Goal: Find specific page/section: Find specific page/section

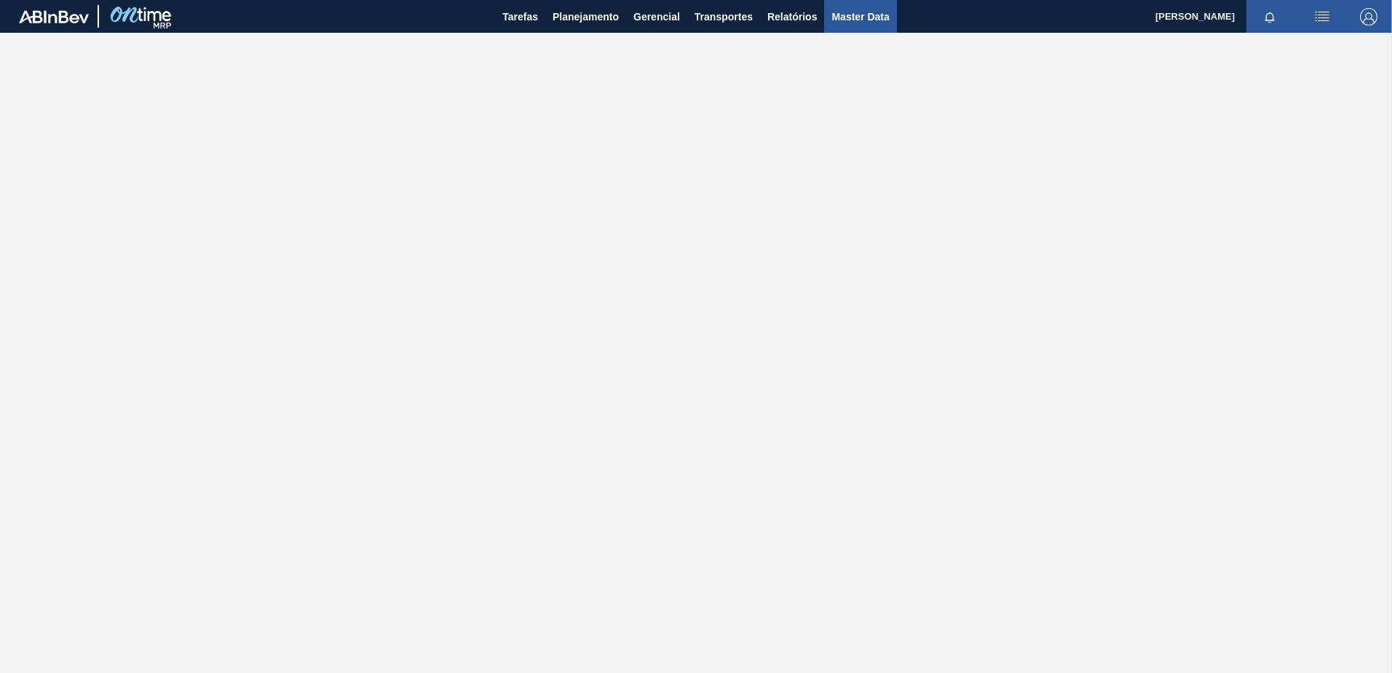
click at [863, 18] on span "Master Data" at bounding box center [861, 16] width 58 height 17
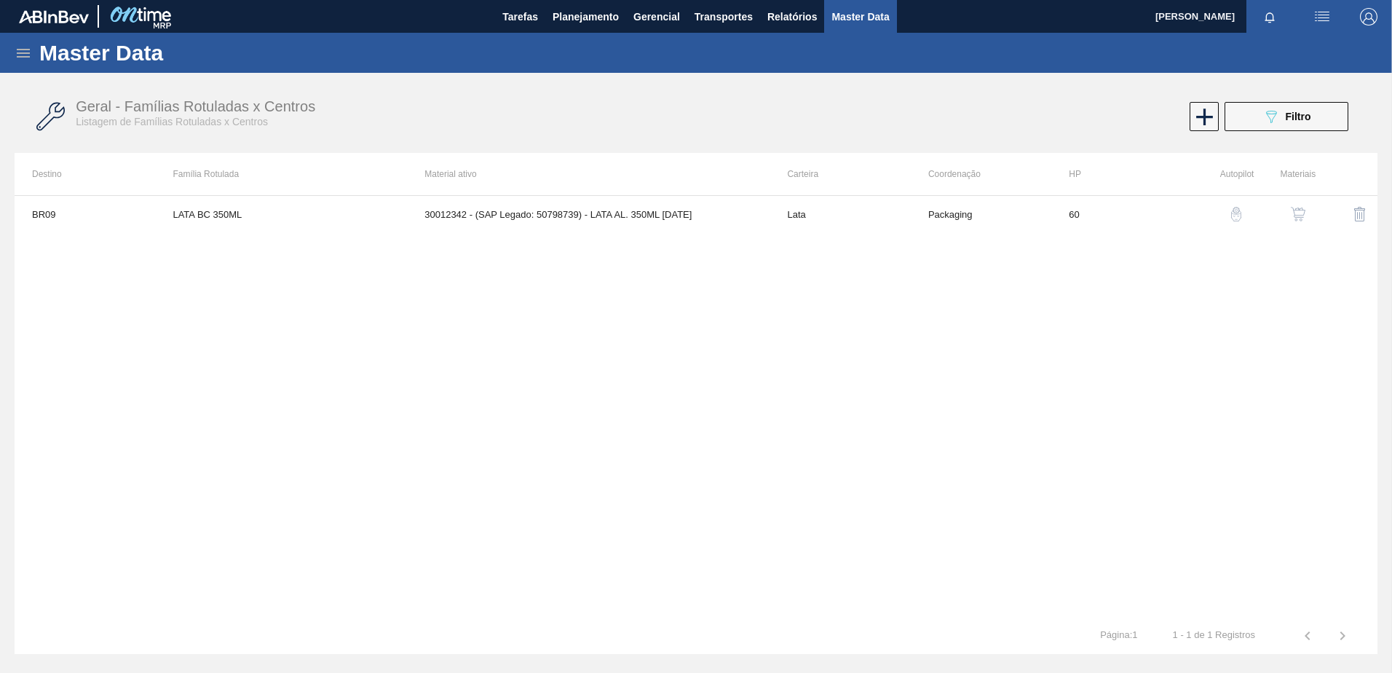
click at [24, 60] on icon at bounding box center [23, 52] width 17 height 17
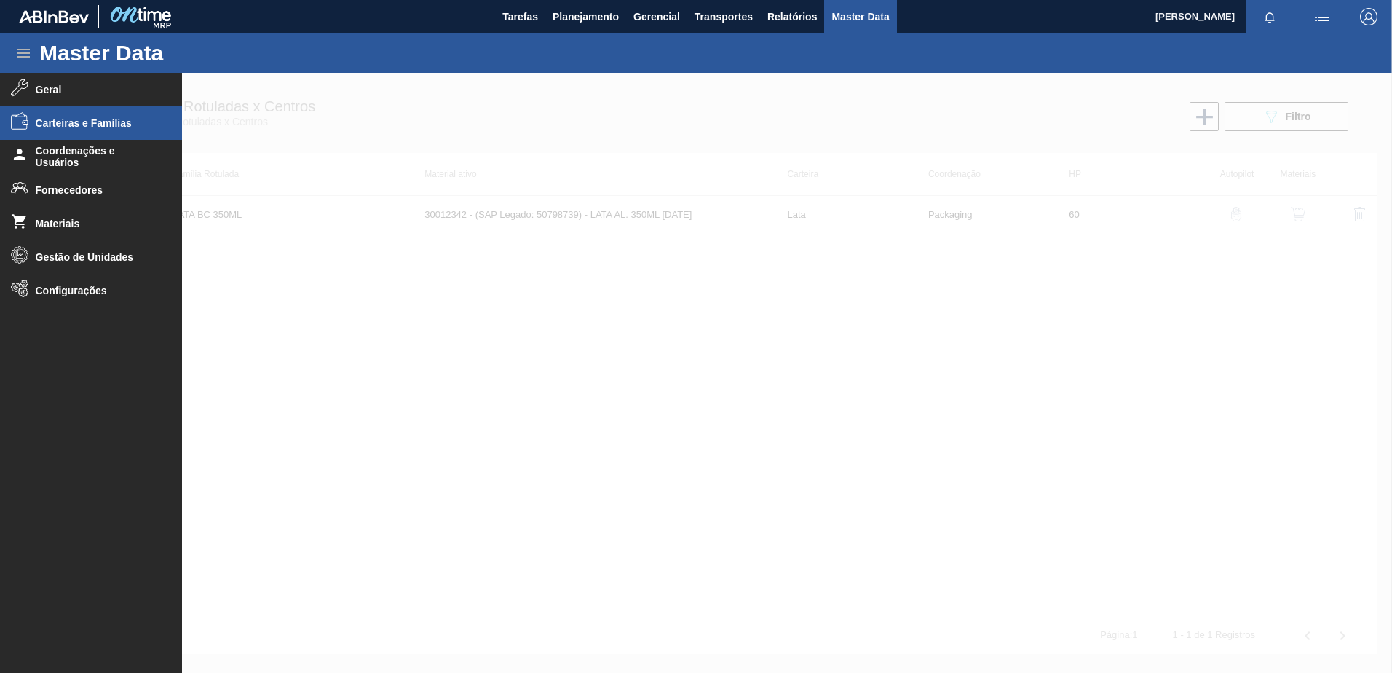
click at [99, 127] on span "Carteiras e Famílias" at bounding box center [96, 123] width 120 height 12
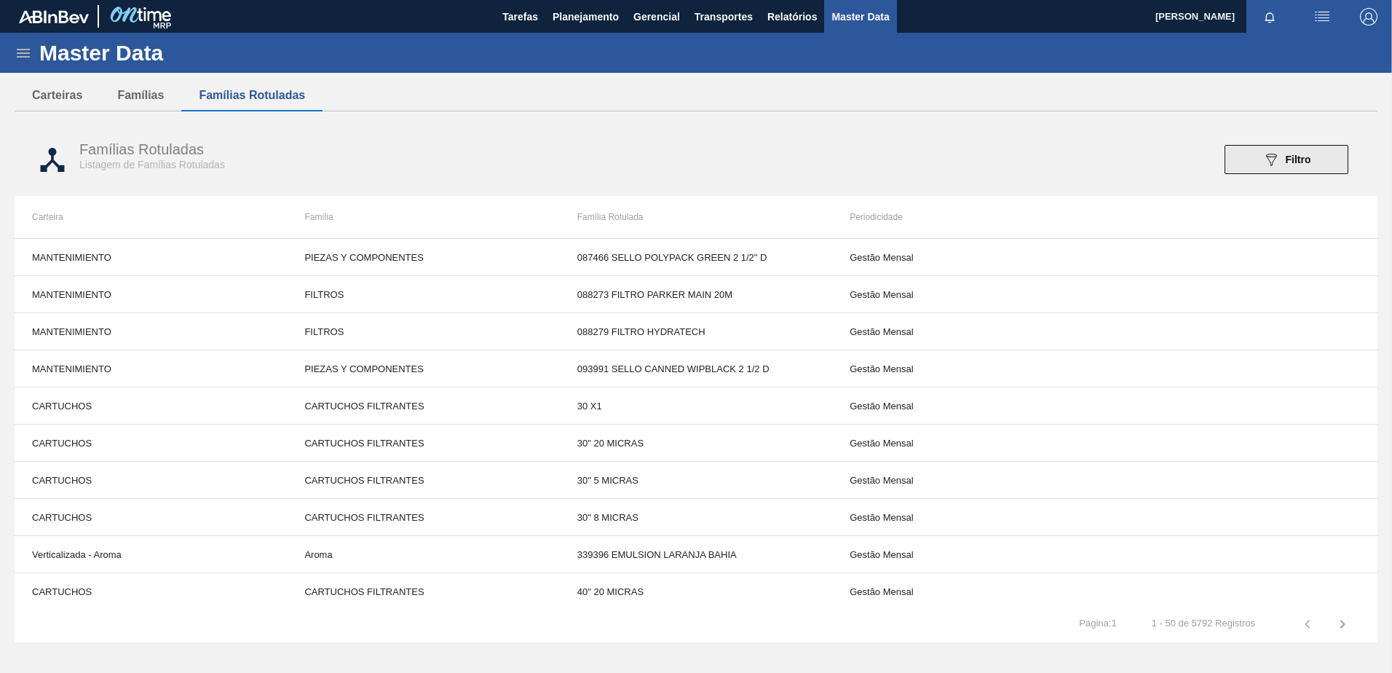
click at [1111, 157] on button "089F7B8B-B2A5-4AFE-B5C0-19BA573D28AC Filtro" at bounding box center [1287, 159] width 124 height 29
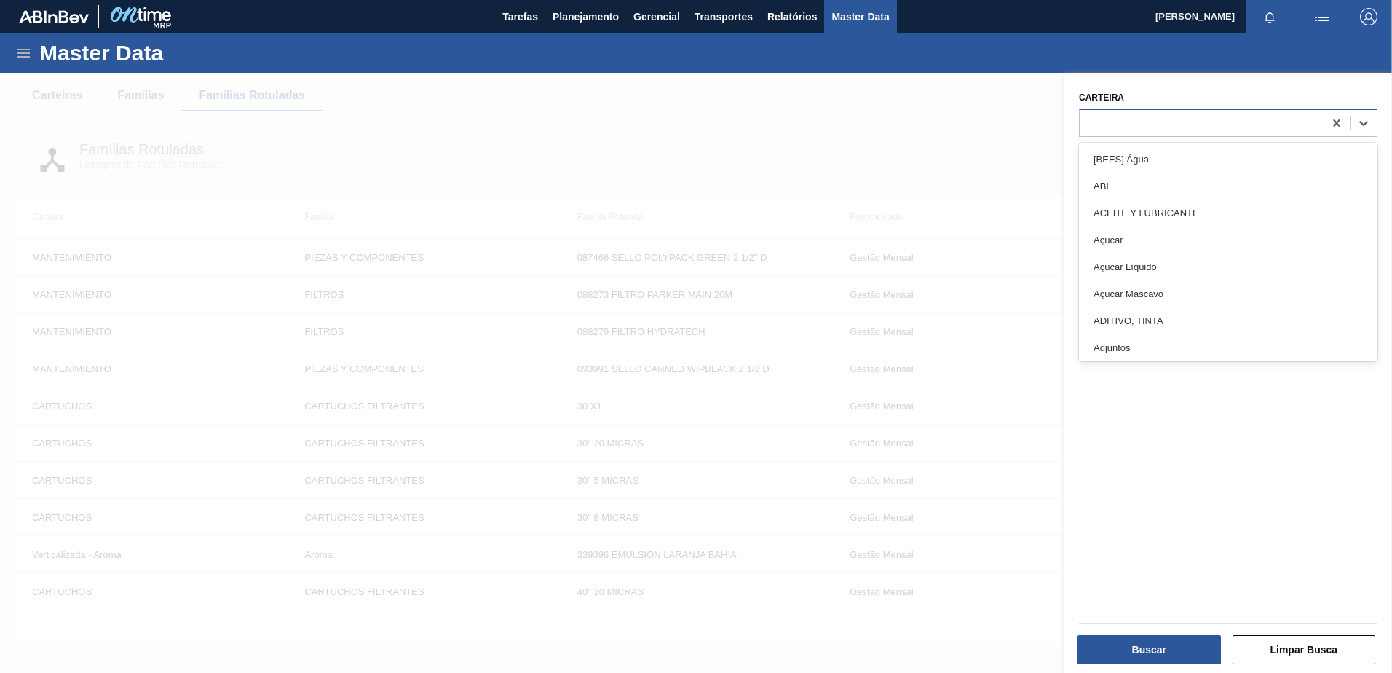
click at [1111, 125] on div at bounding box center [1202, 122] width 244 height 21
type input "au"
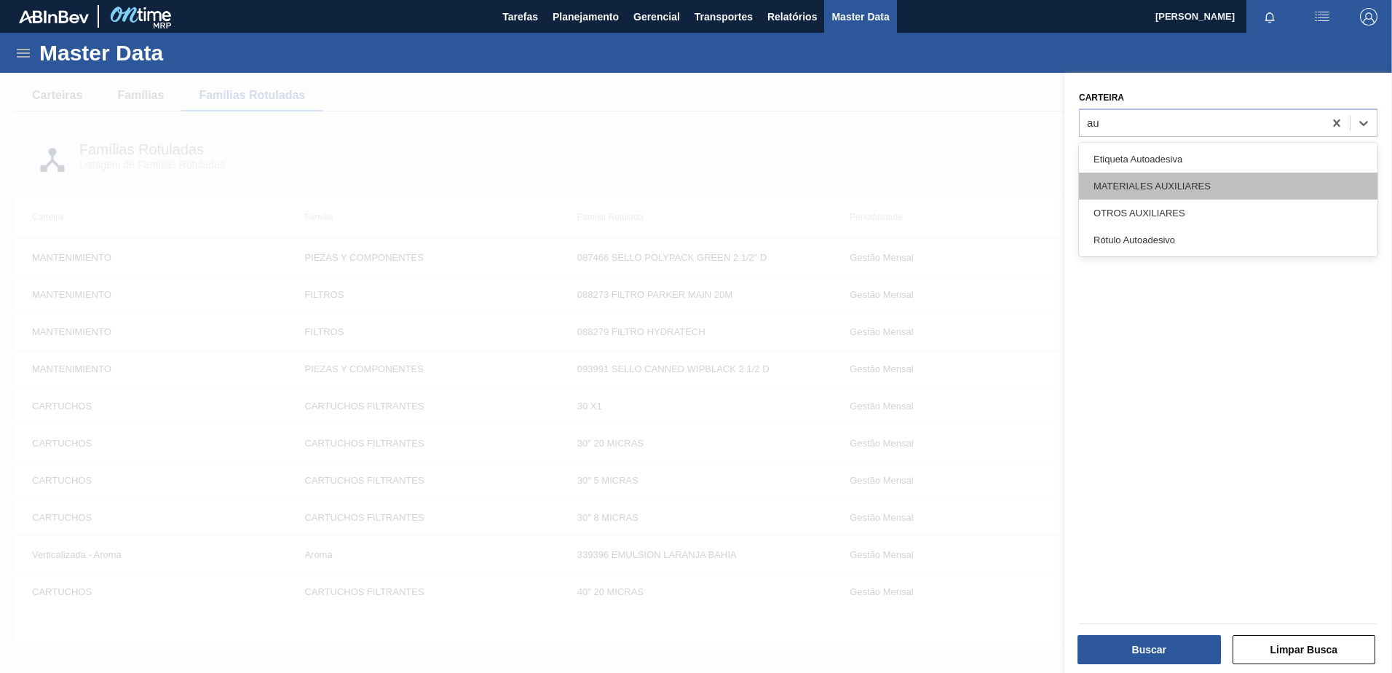
click at [1111, 187] on div "MATERIALES AUXILIARES" at bounding box center [1228, 186] width 299 height 27
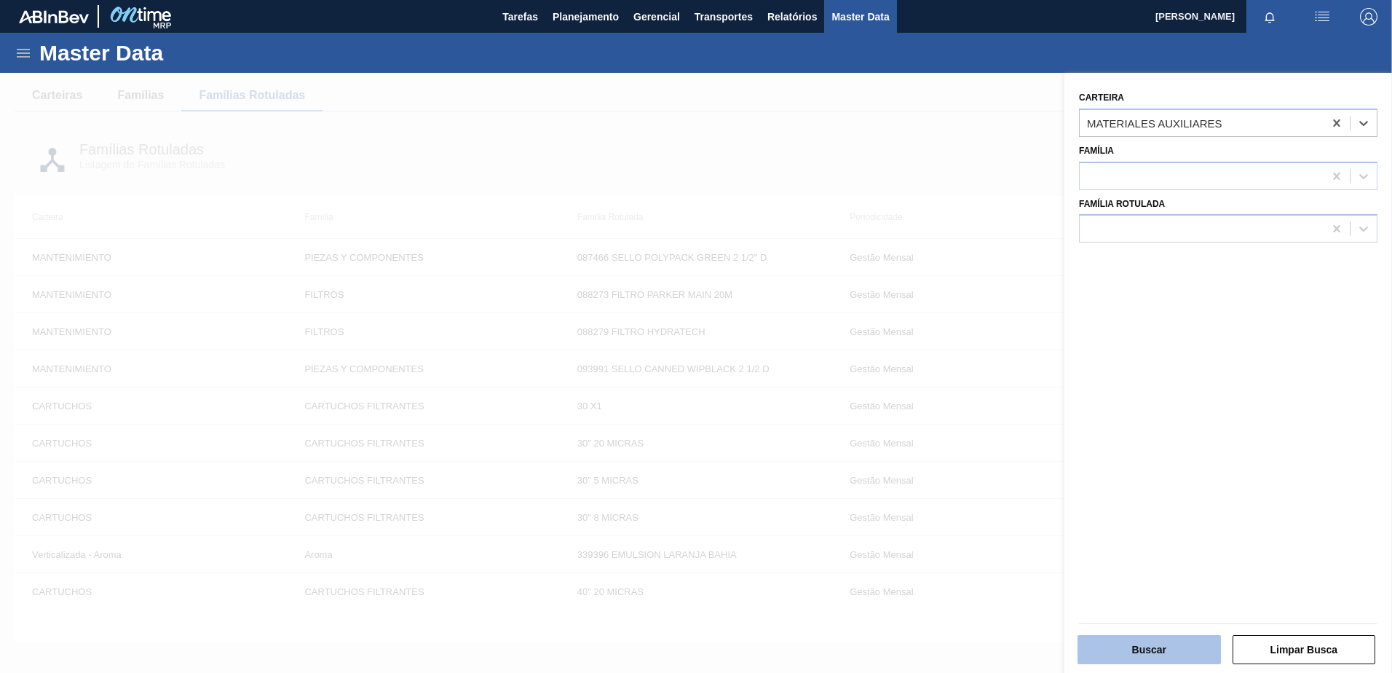
click at [1111, 654] on button "Buscar" at bounding box center [1149, 649] width 143 height 29
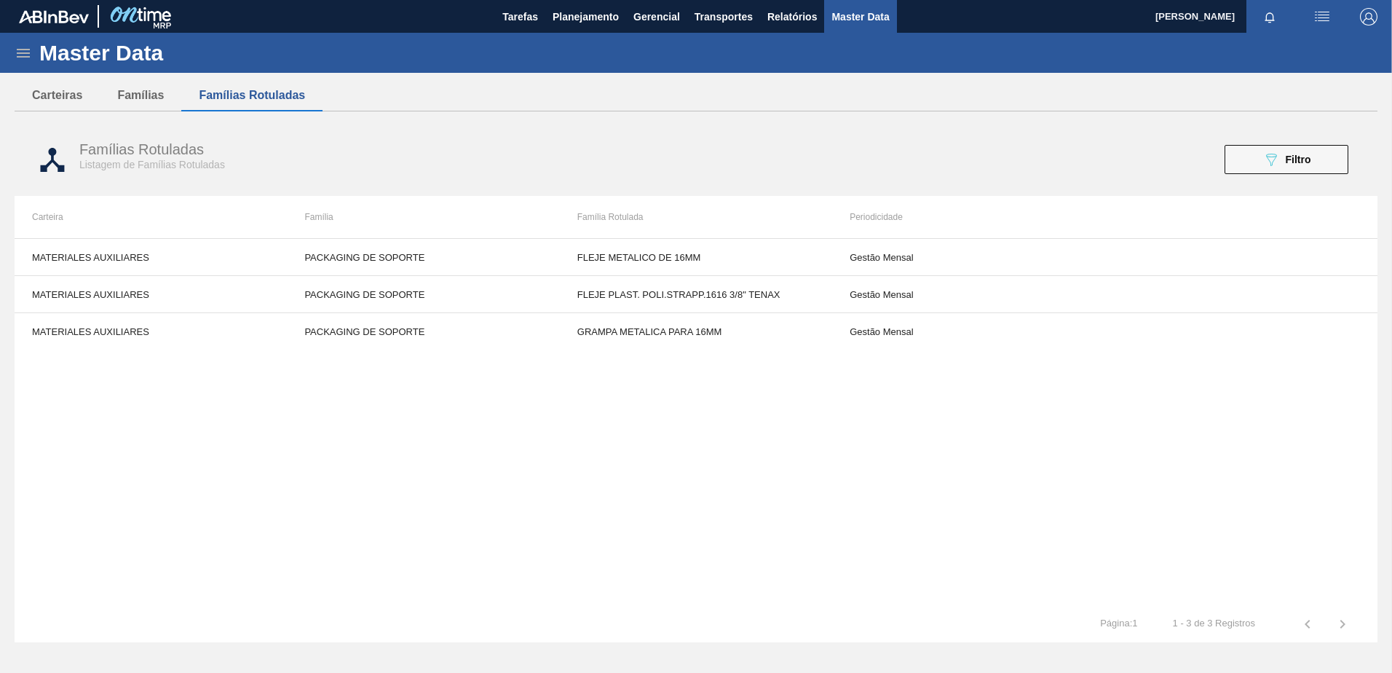
click at [1111, 144] on div "Famílias Rotuladas Listagem de Famílias Rotuladas 089F7B8B-B2A5-4AFE-B5C0-19BA5…" at bounding box center [696, 160] width 1363 height 55
click at [1111, 154] on span "Filtro" at bounding box center [1298, 160] width 25 height 12
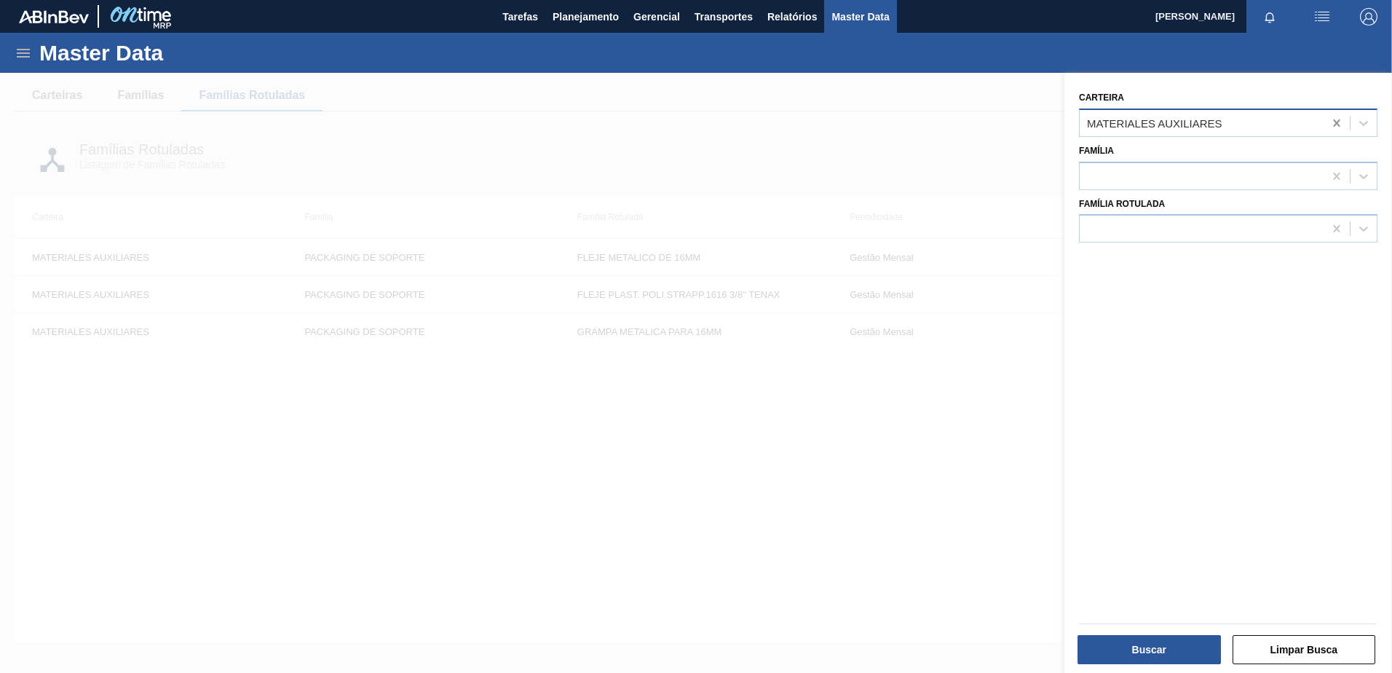
click at [1111, 119] on icon at bounding box center [1337, 123] width 15 height 15
click at [1111, 121] on div at bounding box center [1202, 122] width 244 height 21
type input "auxi"
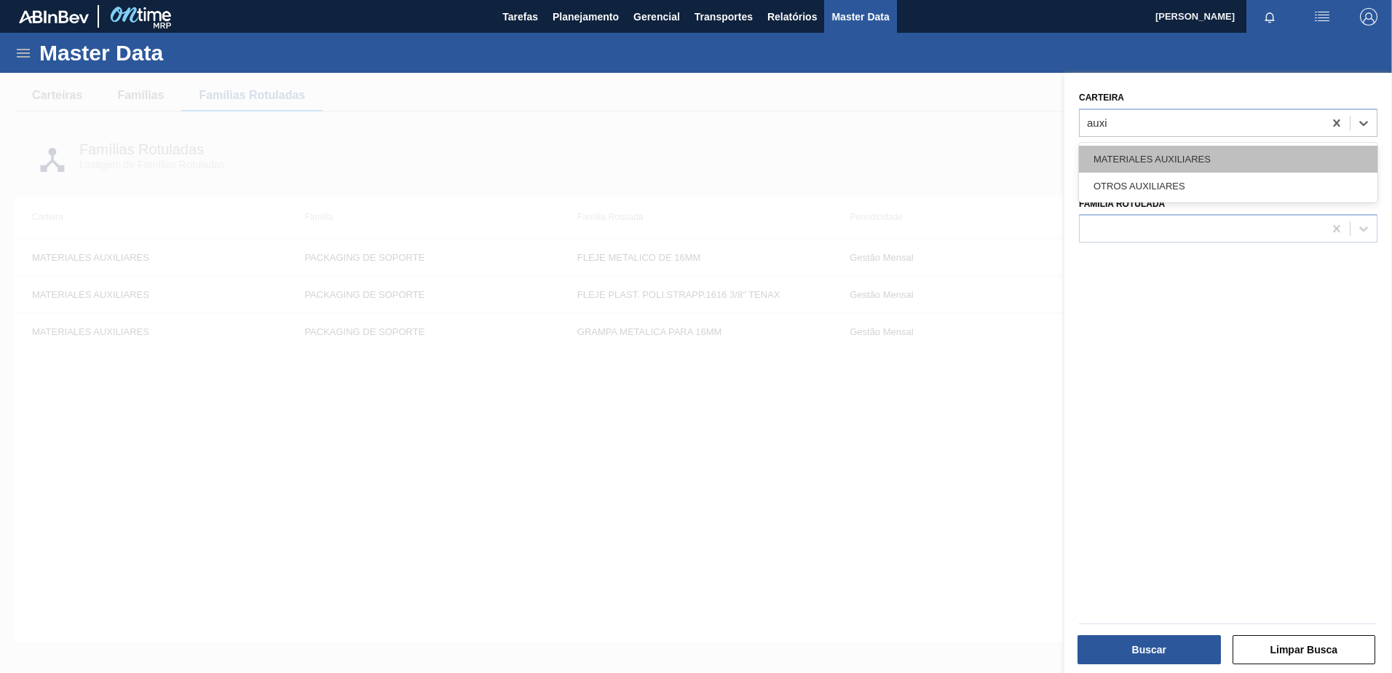
click at [1111, 160] on div "MATERIALES AUXILIARES" at bounding box center [1228, 159] width 299 height 27
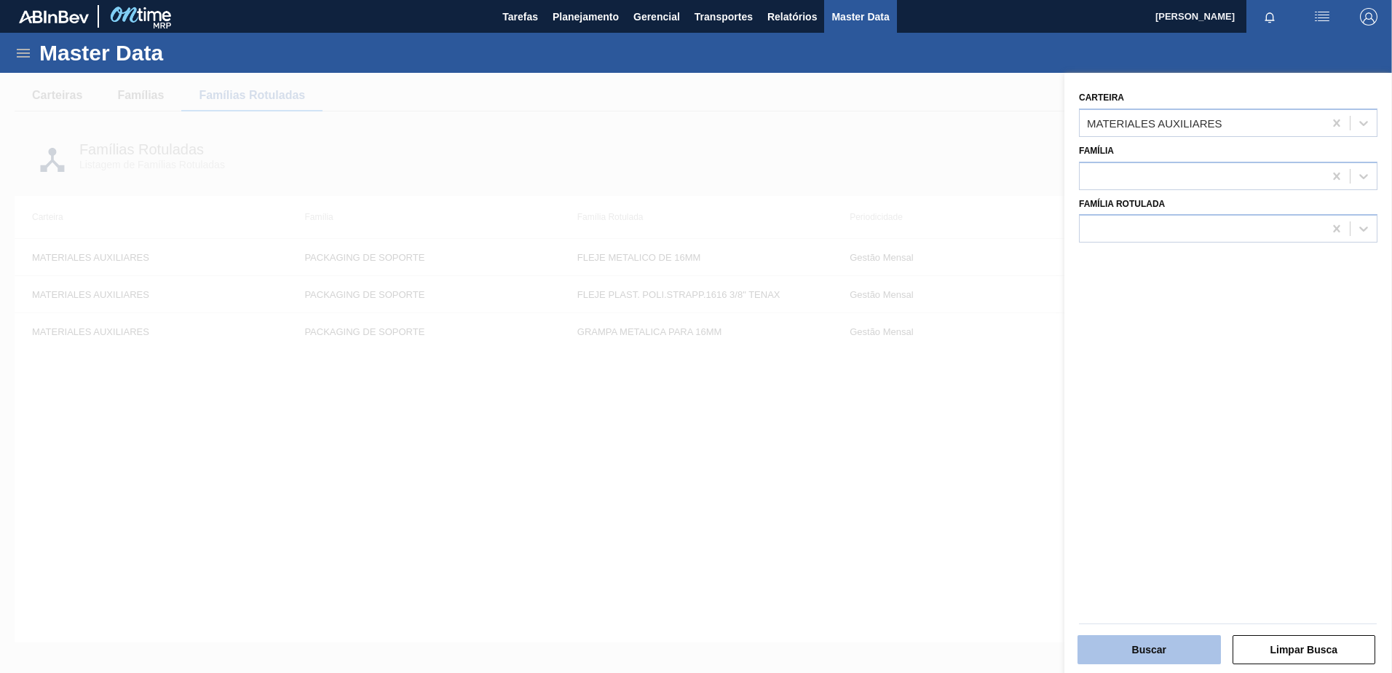
click at [1111, 649] on button "Buscar" at bounding box center [1149, 649] width 143 height 29
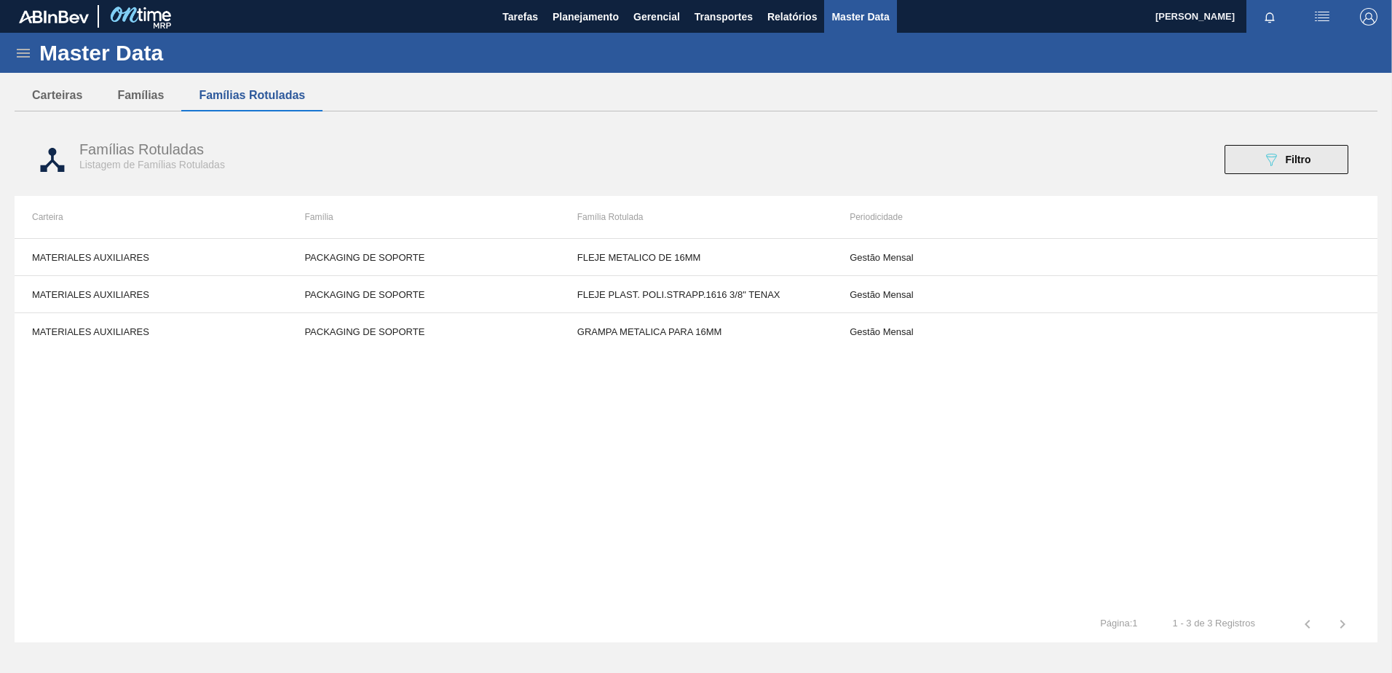
click at [1111, 163] on icon at bounding box center [1271, 160] width 11 height 12
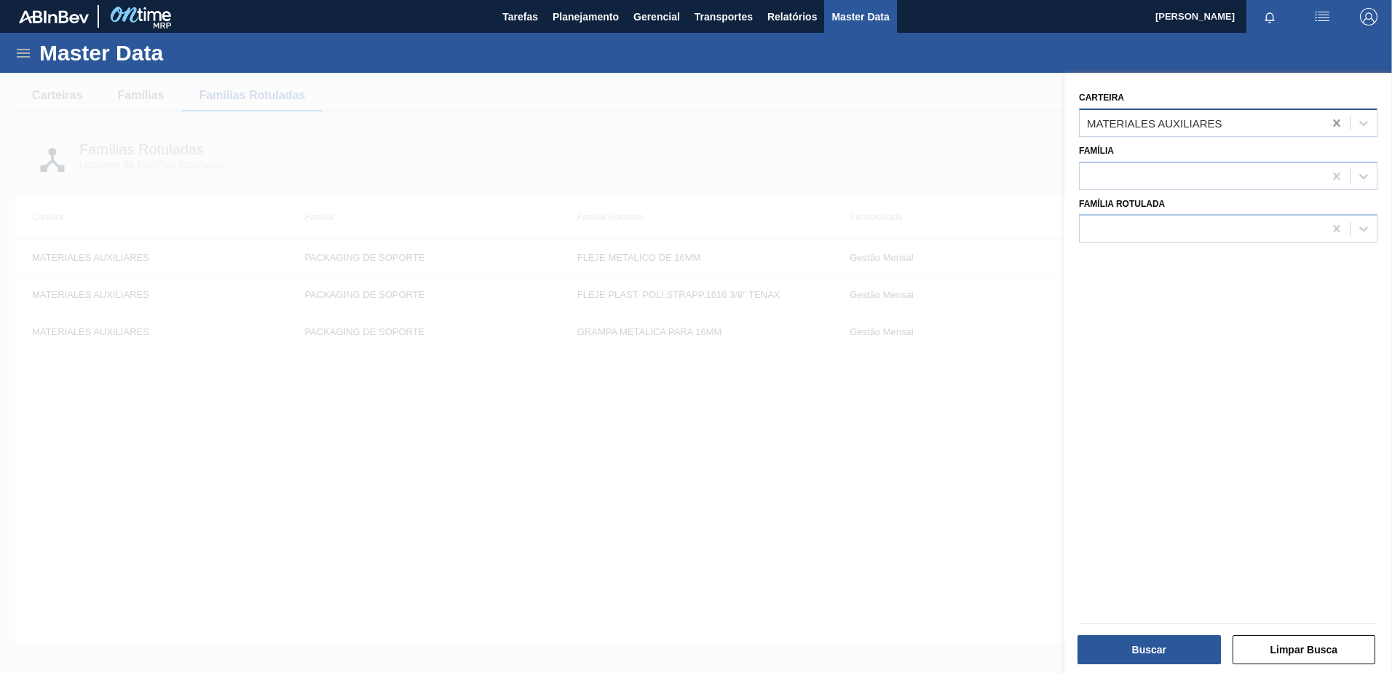
click at [1111, 130] on icon at bounding box center [1337, 123] width 15 height 15
click at [875, 128] on div at bounding box center [696, 409] width 1392 height 673
